Goal: Check status

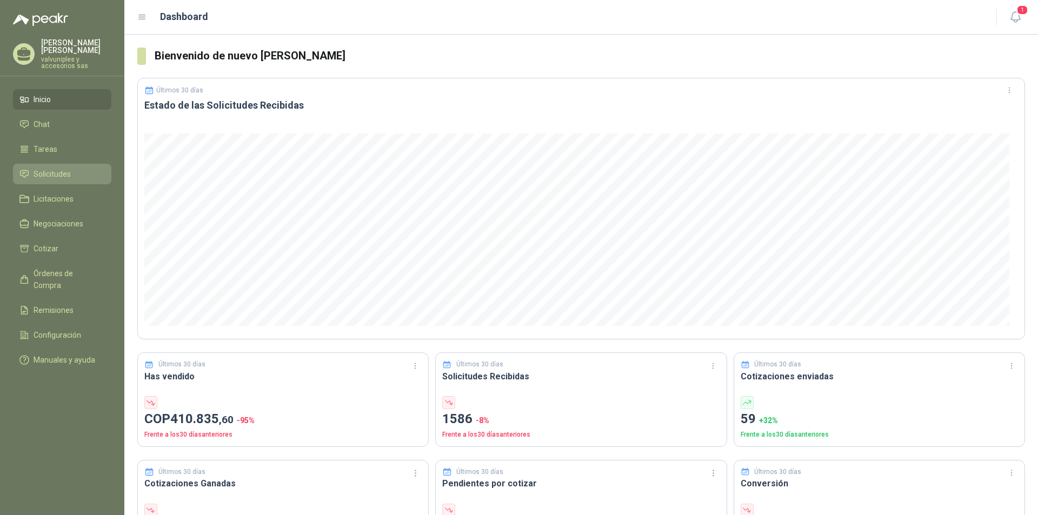
click at [42, 168] on span "Solicitudes" at bounding box center [52, 174] width 37 height 12
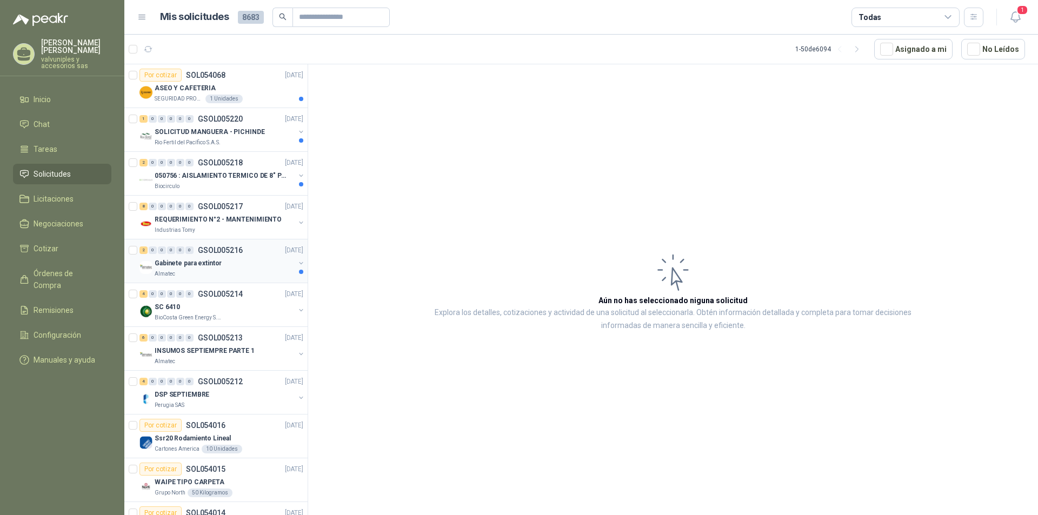
click at [178, 266] on p "Gabinete para extintor" at bounding box center [188, 263] width 67 height 10
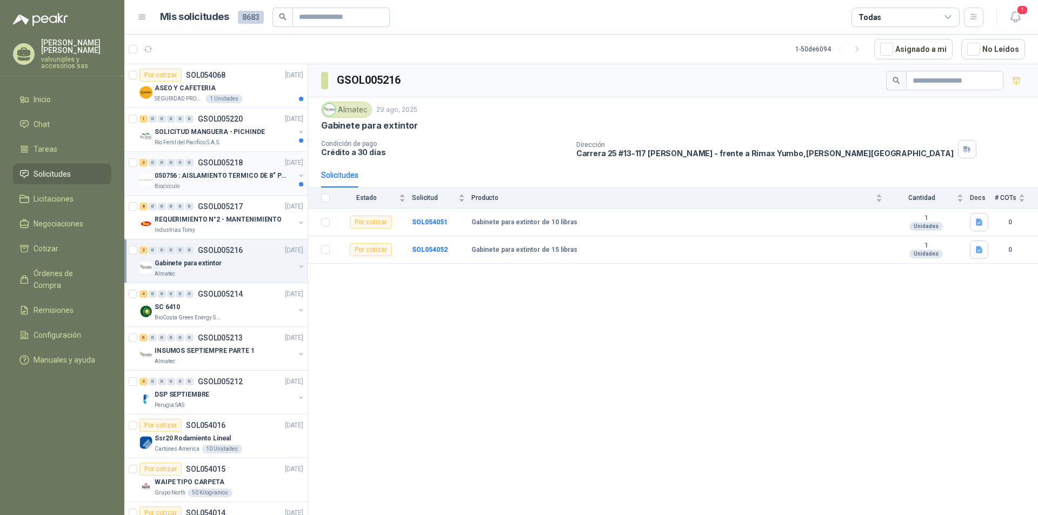
click at [171, 175] on p "050756 : AISLAMIENTO TERMICO DE 8" PARA TUBERIA" at bounding box center [222, 176] width 135 height 10
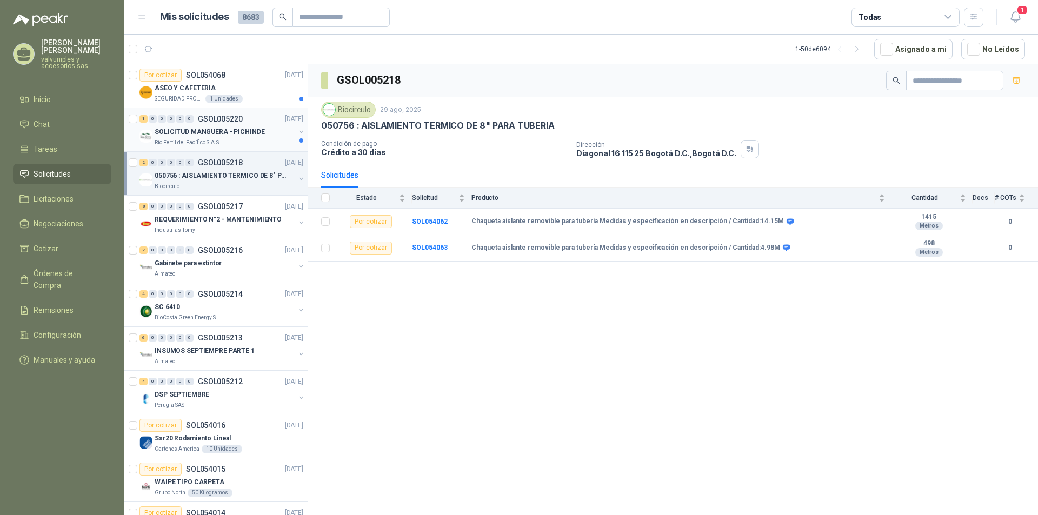
click at [188, 130] on p "SOLICITUD MANGUERA - PICHINDE" at bounding box center [210, 132] width 110 height 10
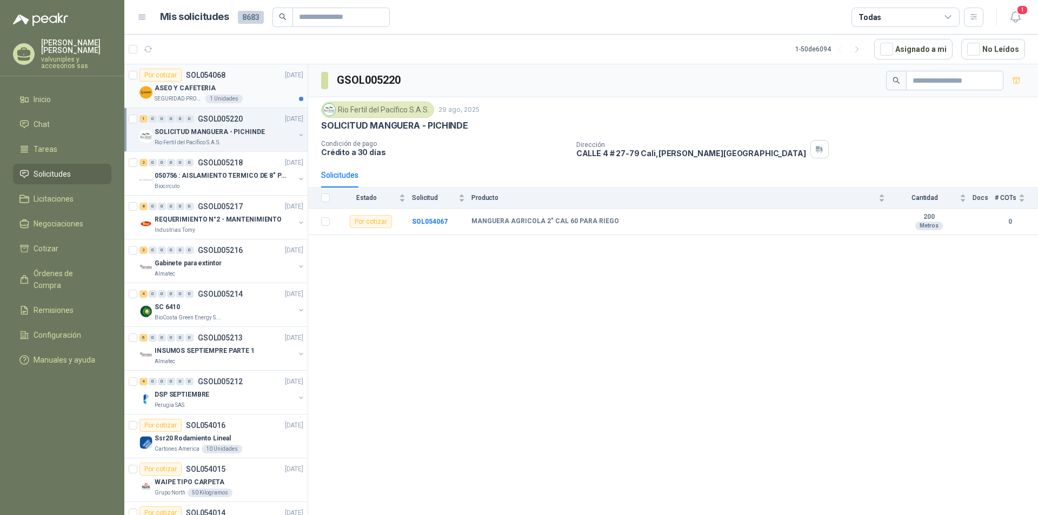
click at [178, 91] on p "ASEO Y CAFETERIA" at bounding box center [185, 88] width 61 height 10
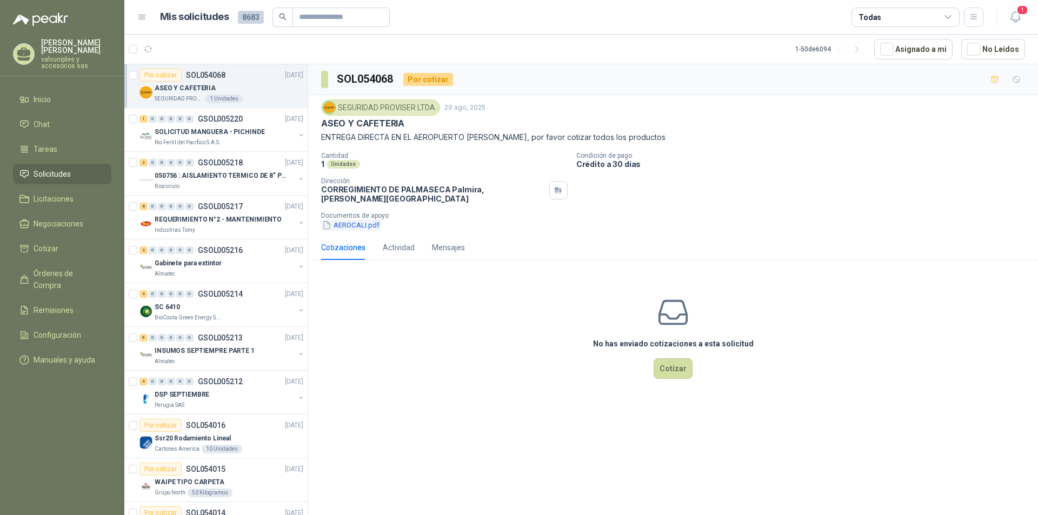
click at [352, 222] on button "AEROCALI.pdf" at bounding box center [350, 224] width 59 height 11
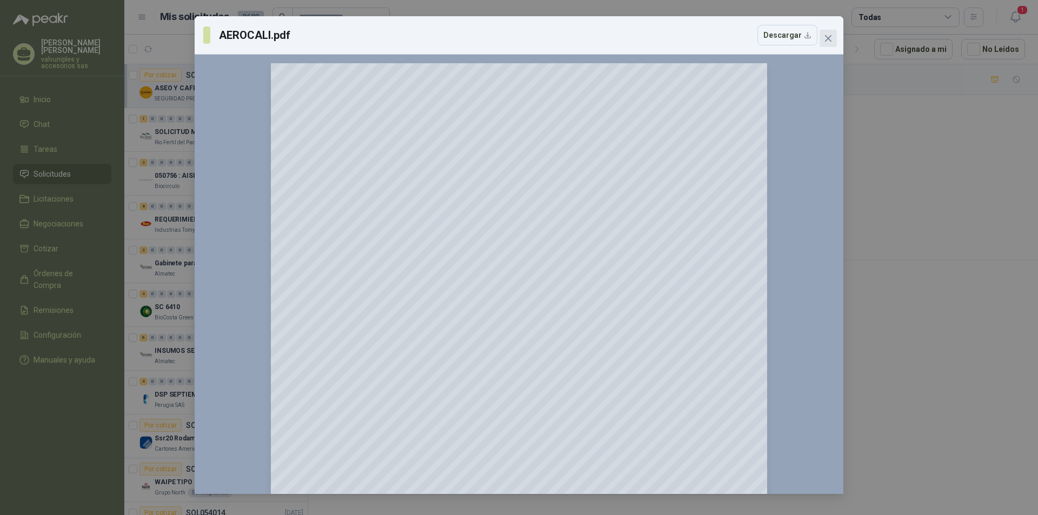
click at [827, 36] on icon "close" at bounding box center [828, 38] width 9 height 9
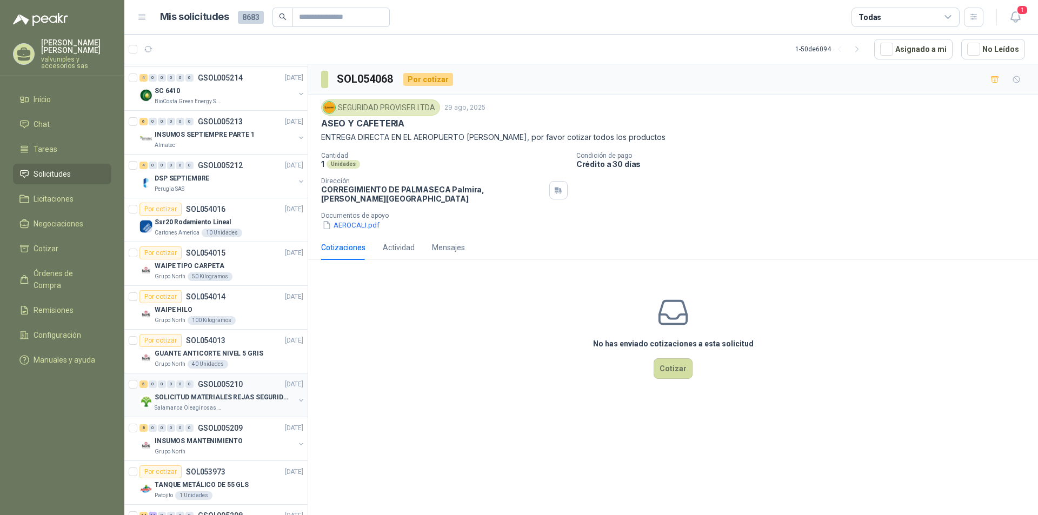
scroll to position [378, 0]
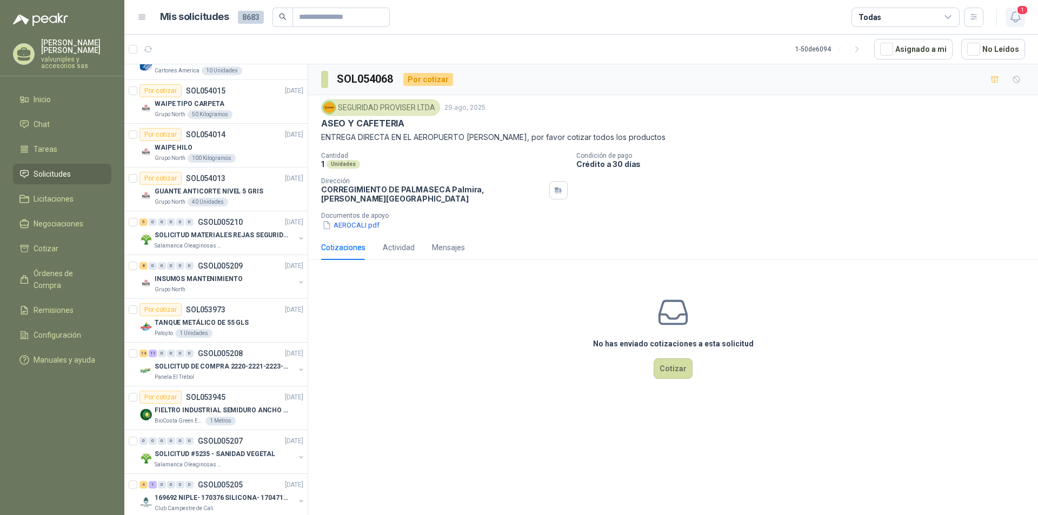
click at [1012, 11] on icon "button" at bounding box center [1016, 17] width 14 height 14
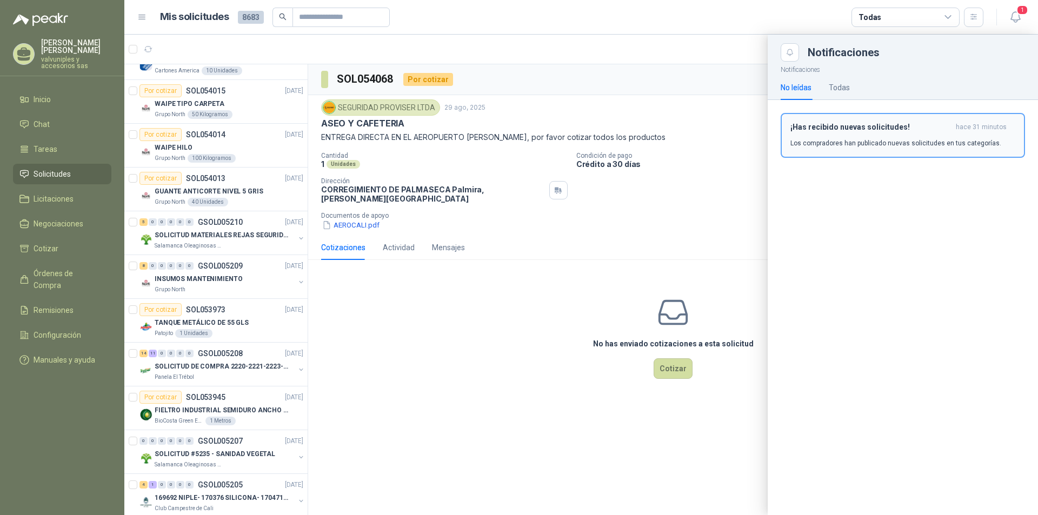
click at [848, 124] on h3 "¡Has recibido nuevas solicitudes!" at bounding box center [870, 127] width 161 height 9
